Goal: Task Accomplishment & Management: Manage account settings

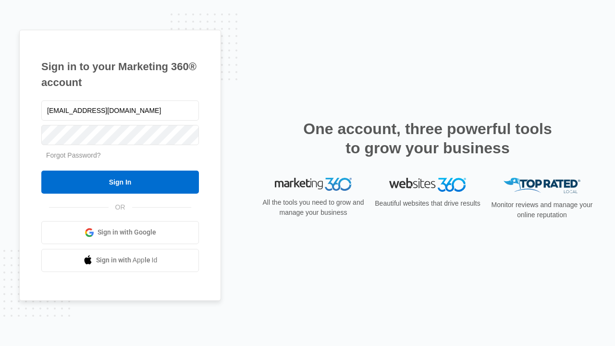
type input "[EMAIL_ADDRESS][DOMAIN_NAME]"
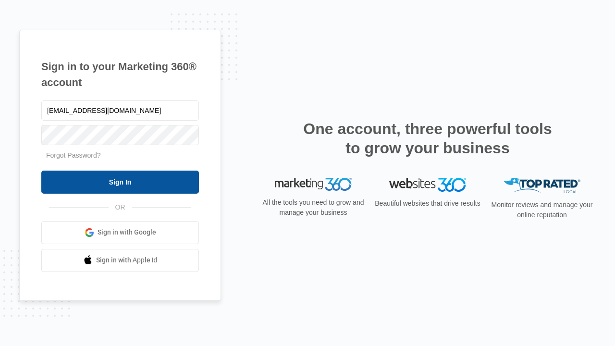
click at [120, 181] on input "Sign In" at bounding box center [119, 181] width 157 height 23
